Goal: Information Seeking & Learning: Learn about a topic

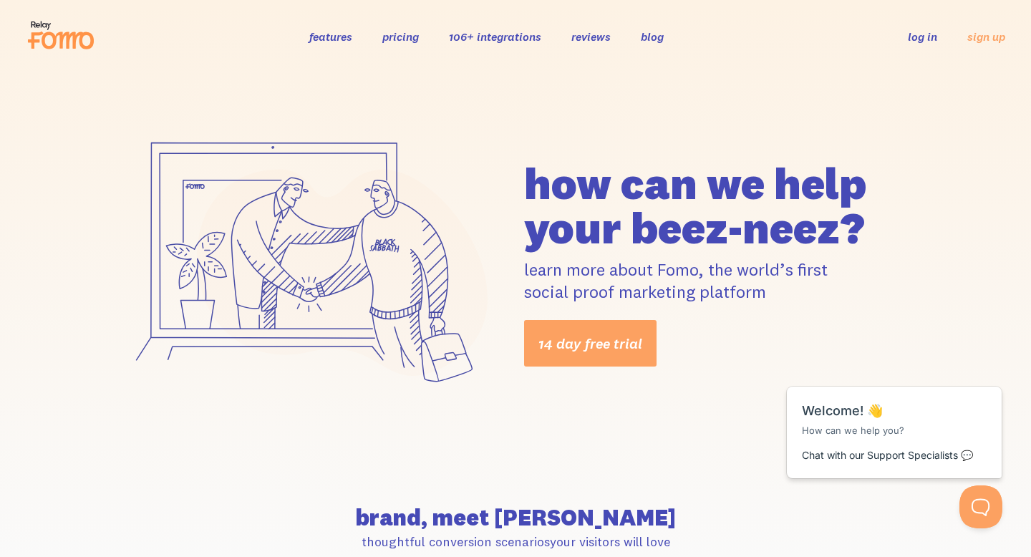
click at [493, 39] on link "106+ integrations" at bounding box center [495, 36] width 92 height 14
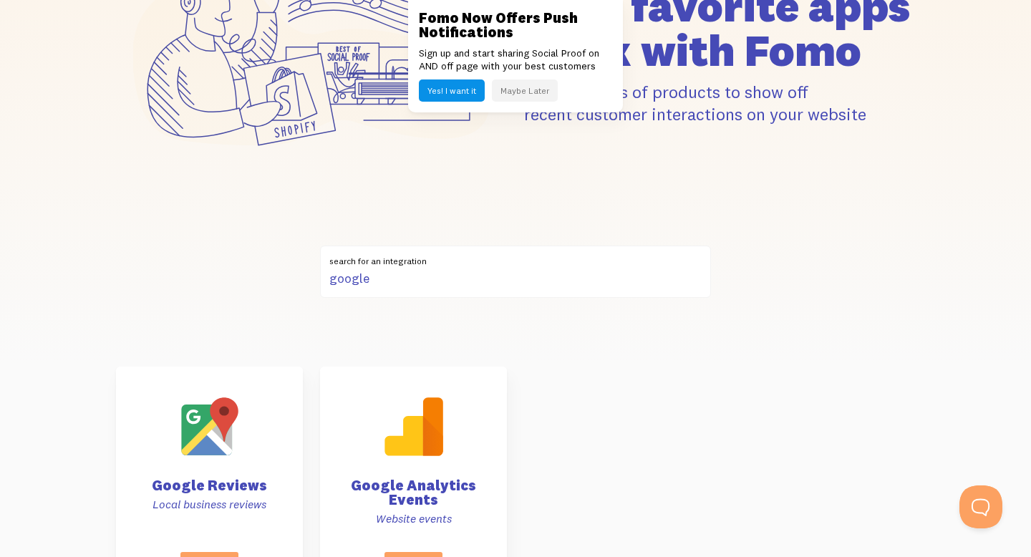
type input "google"
click at [861, 211] on div "your favorite apps" at bounding box center [515, 55] width 1031 height 382
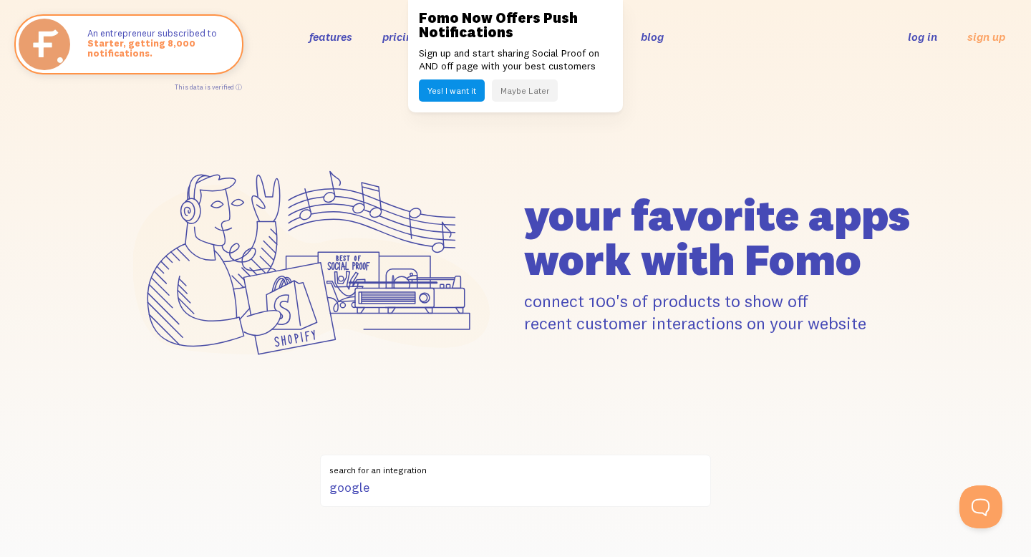
click at [523, 92] on button "Maybe Later" at bounding box center [525, 90] width 66 height 22
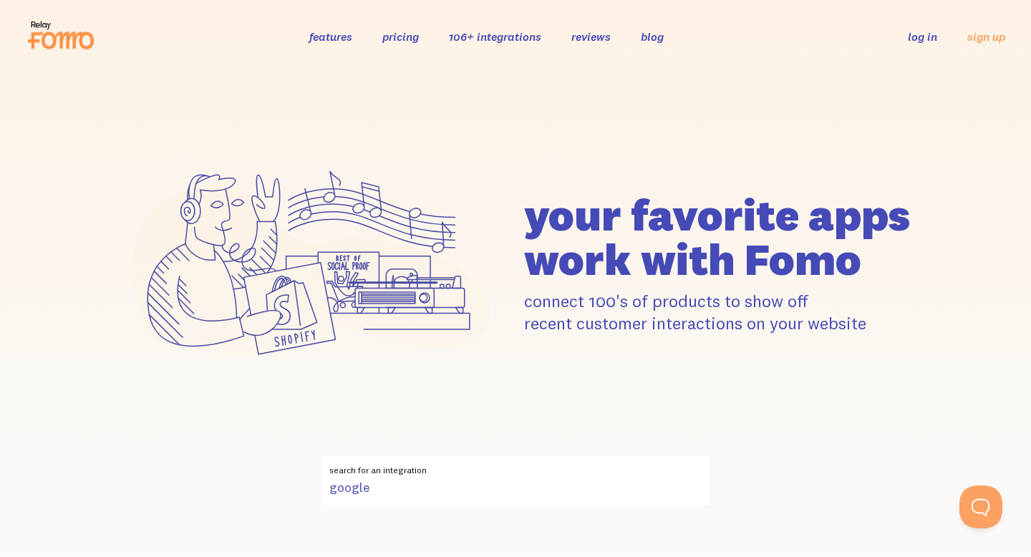
click at [588, 33] on link "reviews" at bounding box center [590, 36] width 39 height 14
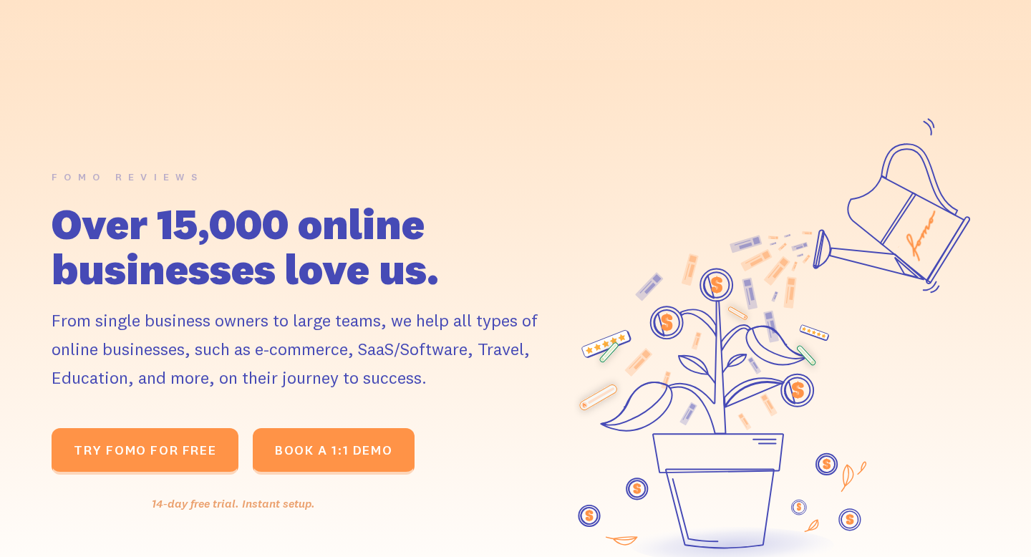
click at [357, 27] on link "features" at bounding box center [365, 29] width 43 height 21
